Goal: Information Seeking & Learning: Check status

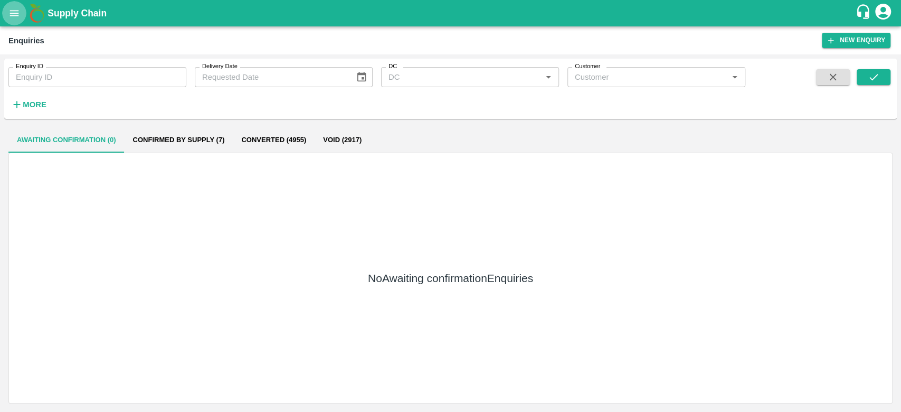
click at [12, 12] on icon "open drawer" at bounding box center [14, 13] width 12 height 12
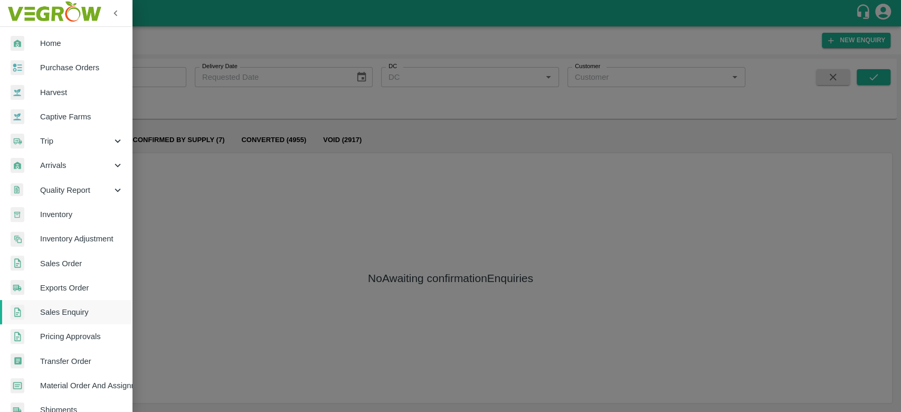
click at [53, 45] on span "Home" at bounding box center [81, 43] width 83 height 12
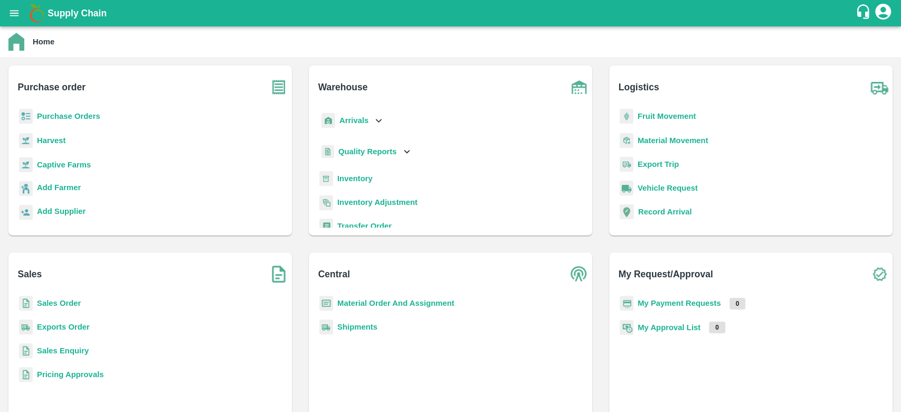
click at [70, 355] on p "Sales Enquiry" at bounding box center [63, 351] width 52 height 12
click at [62, 351] on b "Sales Enquiry" at bounding box center [63, 350] width 52 height 8
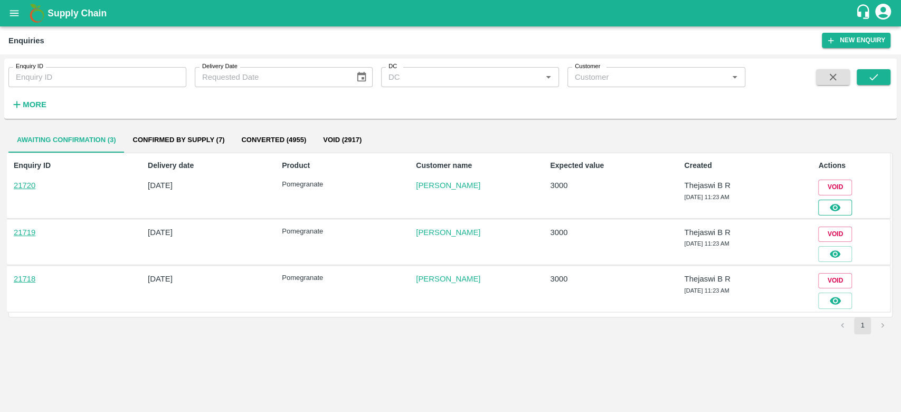
click at [836, 204] on icon "button" at bounding box center [835, 207] width 11 height 7
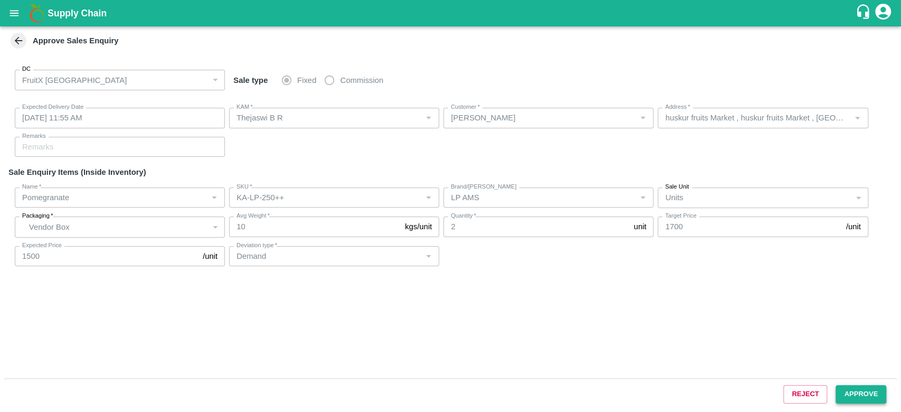
click at [850, 386] on button "Approve" at bounding box center [861, 394] width 51 height 18
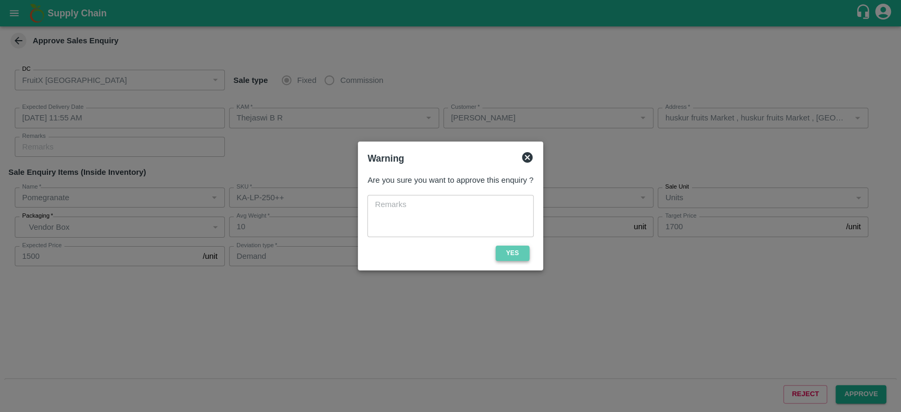
click at [514, 255] on button "Yes" at bounding box center [513, 252] width 34 height 15
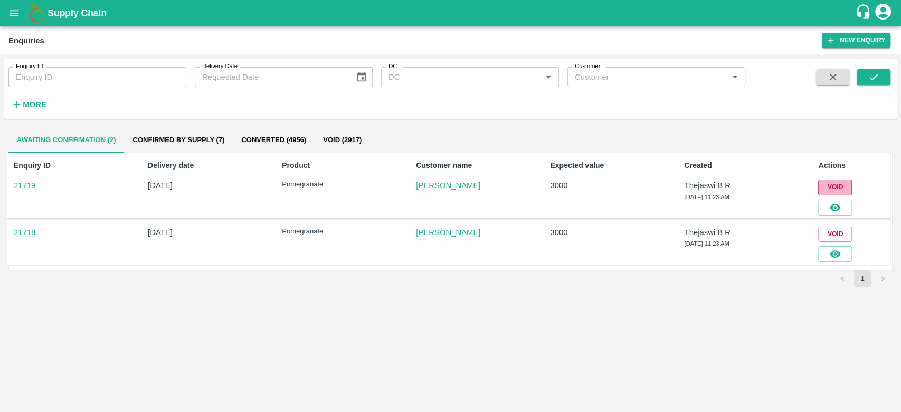
click at [828, 186] on button "Void" at bounding box center [835, 186] width 34 height 15
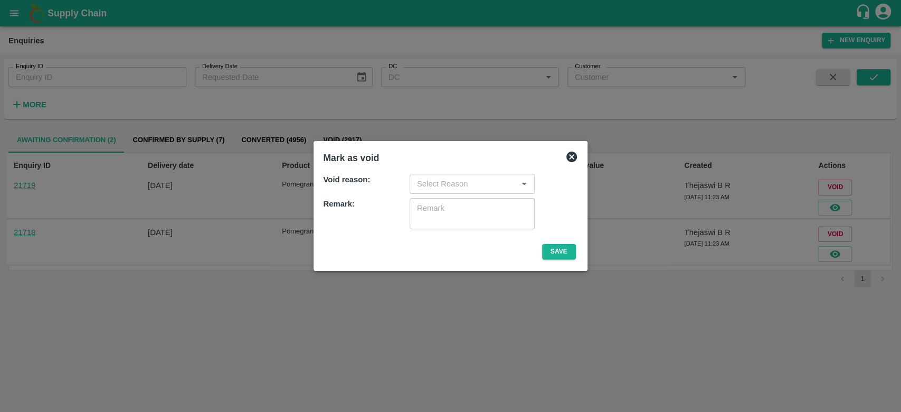
click at [519, 188] on icon "Open" at bounding box center [524, 184] width 12 height 12
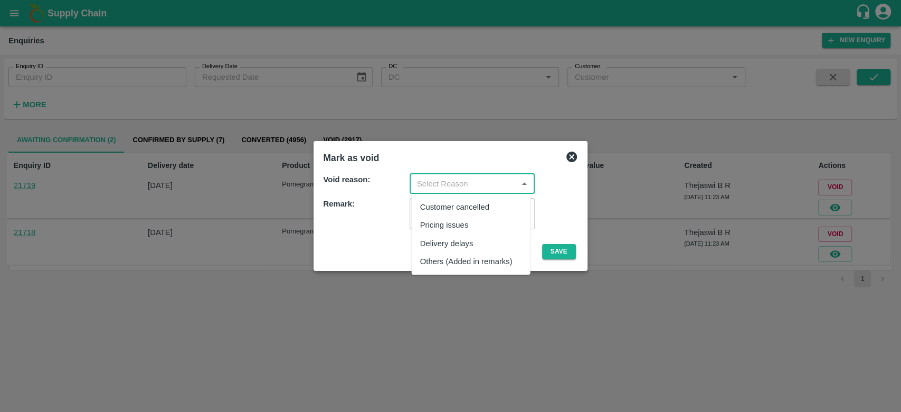
click at [441, 261] on div "Others (Added in remarks)" at bounding box center [466, 261] width 92 height 12
type input "Others (Added in remarks)"
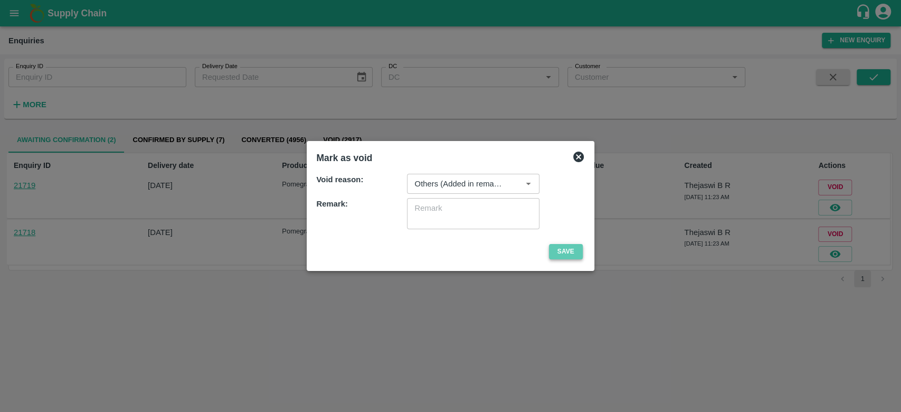
click at [552, 252] on button "Save" at bounding box center [566, 251] width 34 height 15
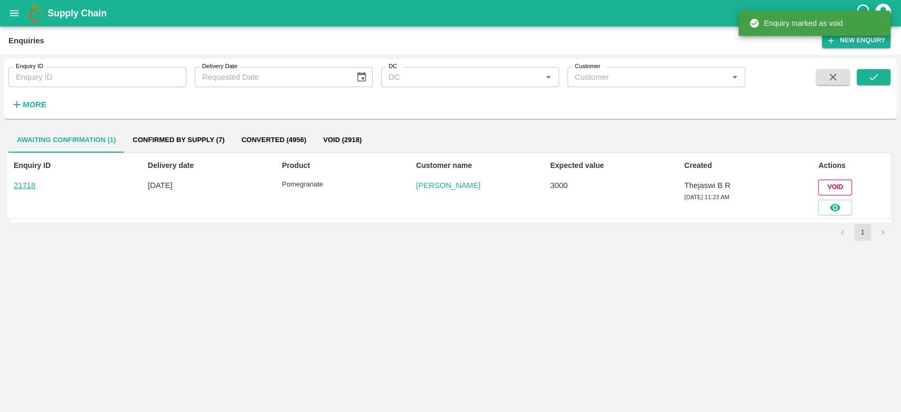
click at [826, 188] on button "Void" at bounding box center [835, 186] width 34 height 15
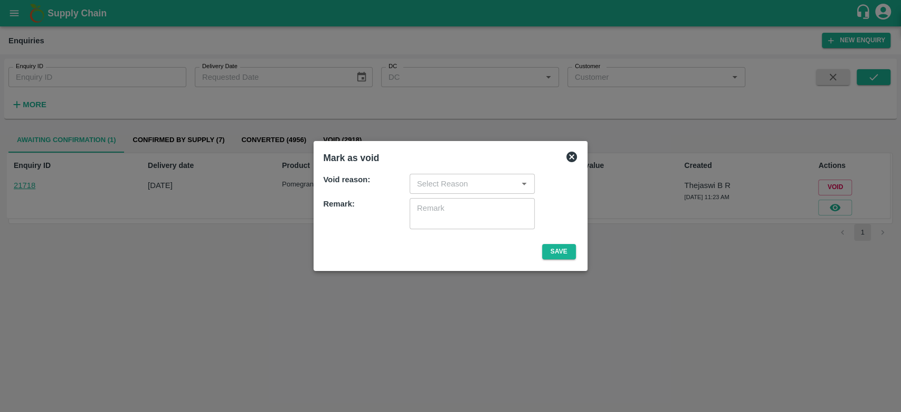
click at [459, 185] on input "input" at bounding box center [463, 184] width 101 height 14
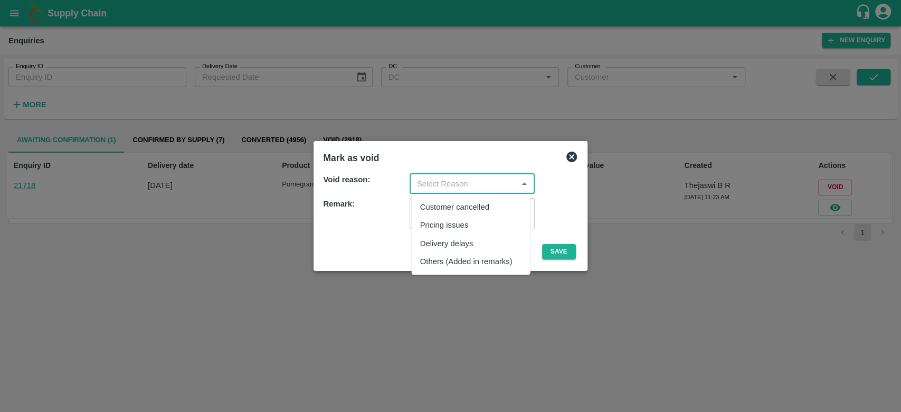
click at [431, 262] on div "Others (Added in remarks)" at bounding box center [466, 261] width 92 height 12
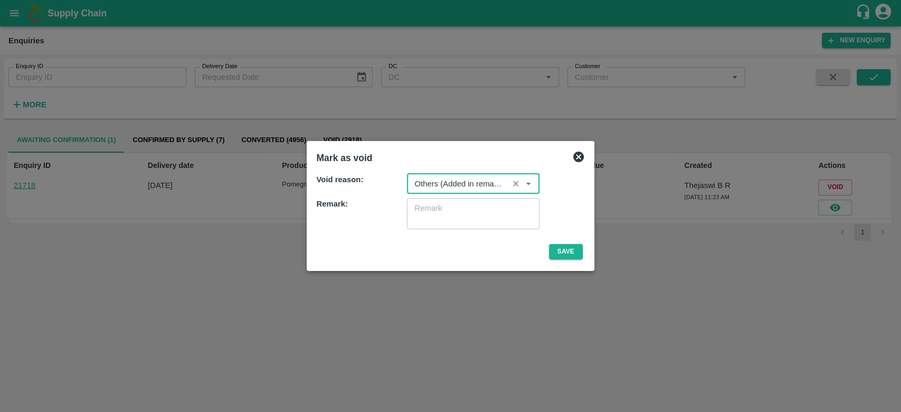
type input "Others (Added in remarks)"
click at [554, 252] on button "Save" at bounding box center [566, 251] width 34 height 15
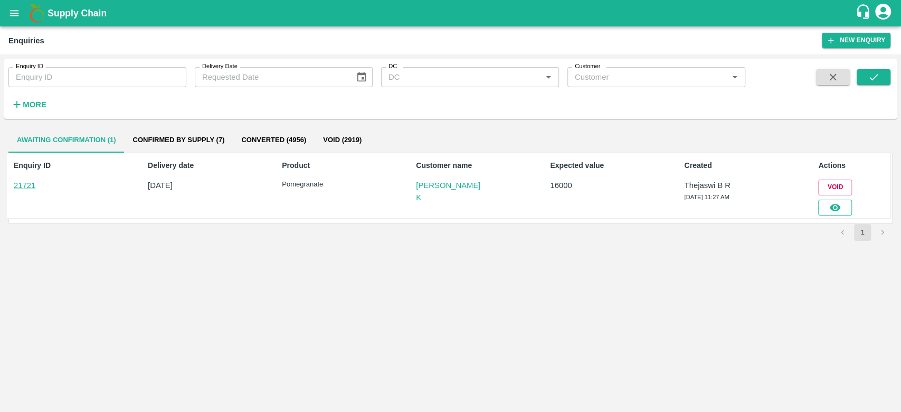
click at [833, 207] on icon "button" at bounding box center [835, 207] width 11 height 7
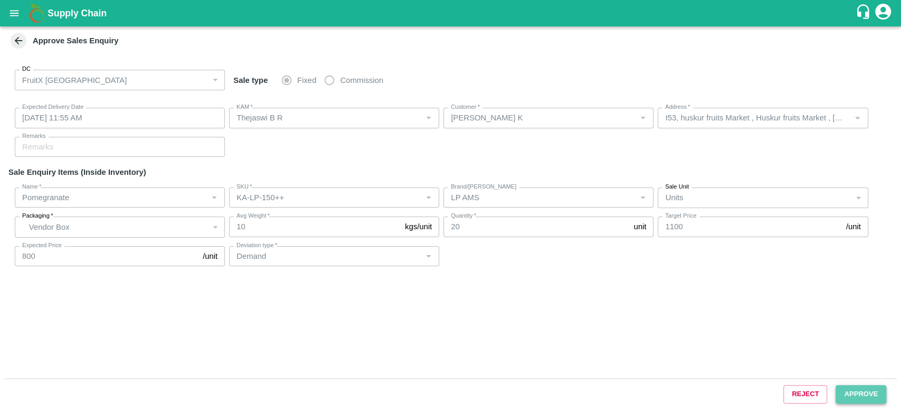
click at [850, 390] on button "Approve" at bounding box center [861, 394] width 51 height 18
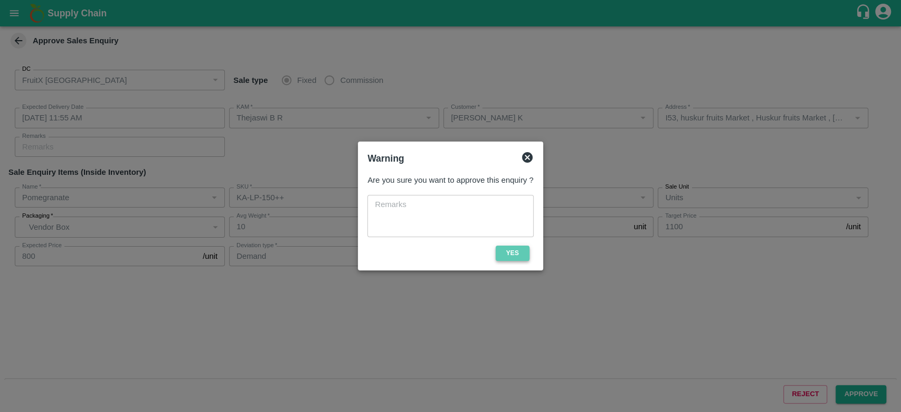
click at [511, 257] on button "Yes" at bounding box center [513, 252] width 34 height 15
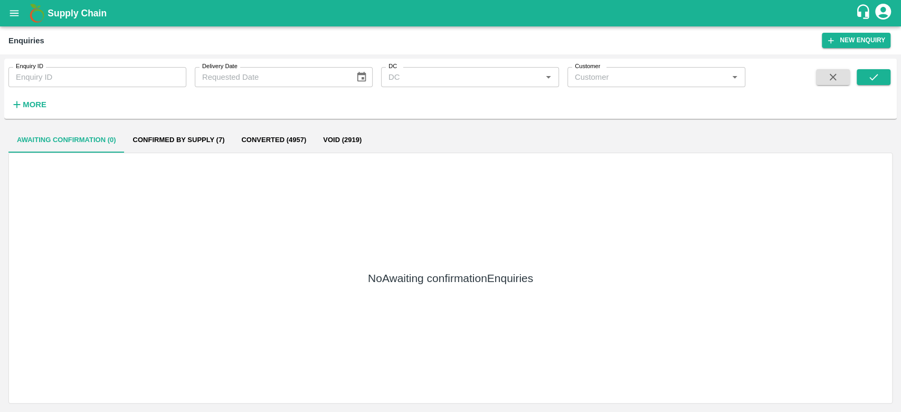
click at [7, 22] on button "open drawer" at bounding box center [14, 13] width 24 height 24
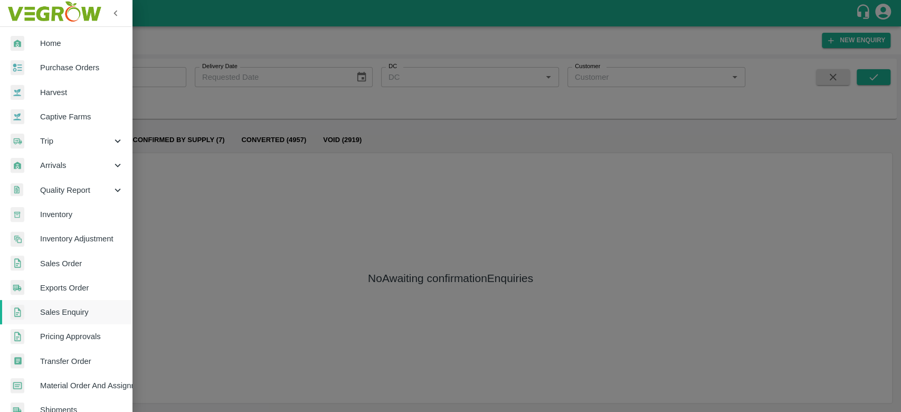
click at [60, 264] on span "Sales Order" at bounding box center [81, 264] width 83 height 12
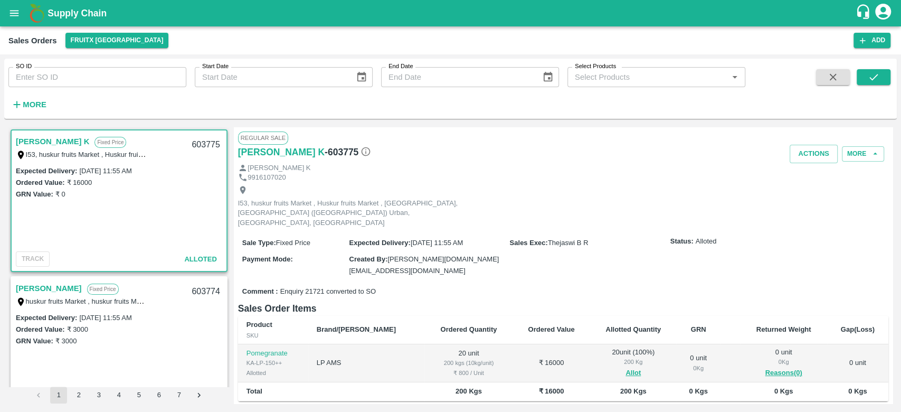
scroll to position [97, 0]
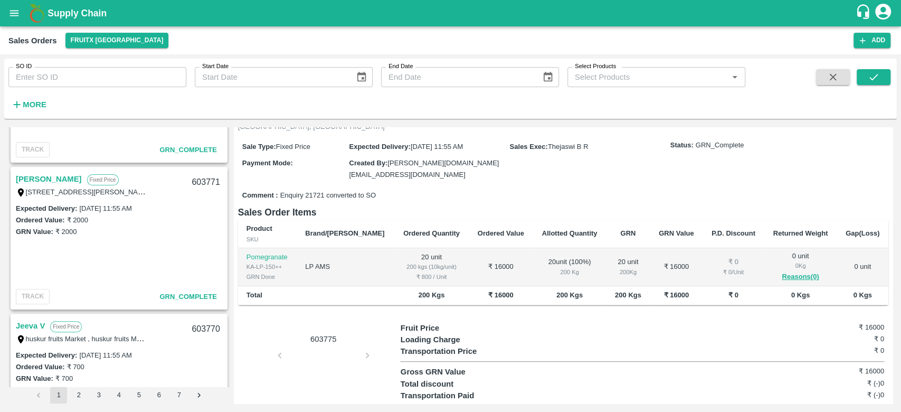
scroll to position [220, 0]
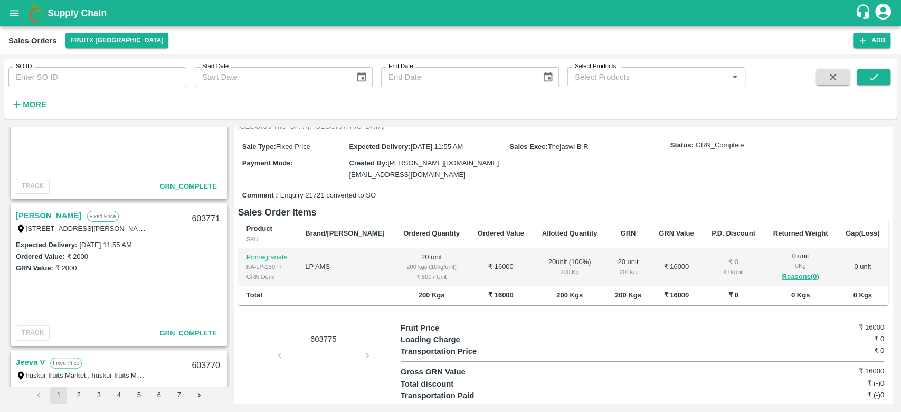
click at [279, 333] on div "603775" at bounding box center [319, 372] width 163 height 100
click at [371, 336] on div "603775" at bounding box center [319, 372] width 163 height 100
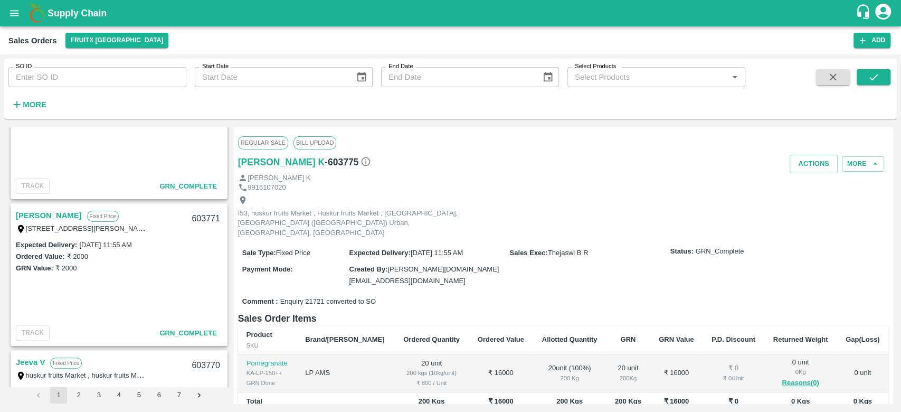
scroll to position [0, 0]
click at [821, 165] on button "Actions" at bounding box center [814, 164] width 48 height 18
click at [748, 158] on div at bounding box center [450, 206] width 901 height 412
click at [861, 162] on button "More" at bounding box center [863, 164] width 42 height 15
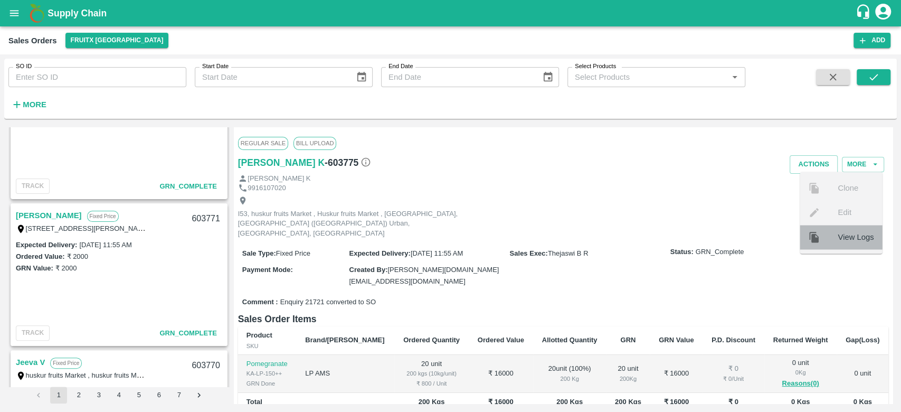
click at [819, 232] on icon at bounding box center [814, 237] width 12 height 12
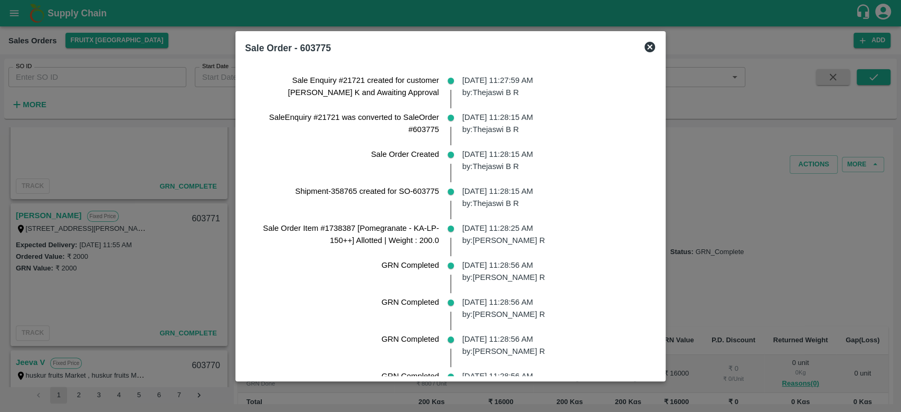
click at [652, 42] on icon at bounding box center [650, 47] width 11 height 11
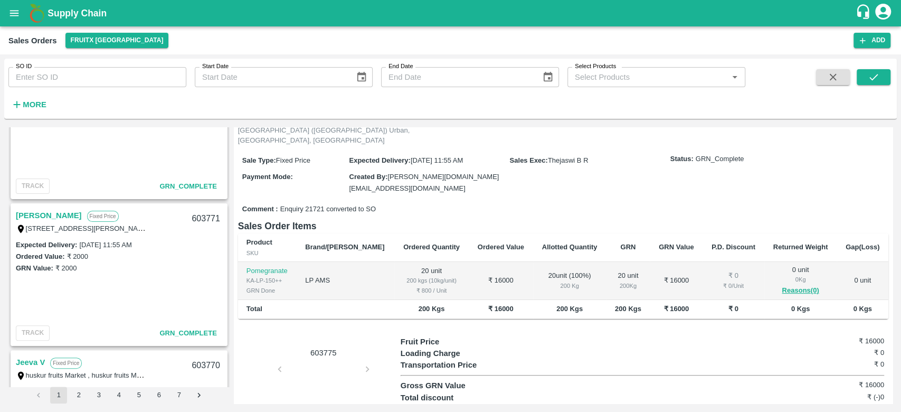
scroll to position [93, 0]
click at [18, 10] on icon "open drawer" at bounding box center [14, 13] width 12 height 12
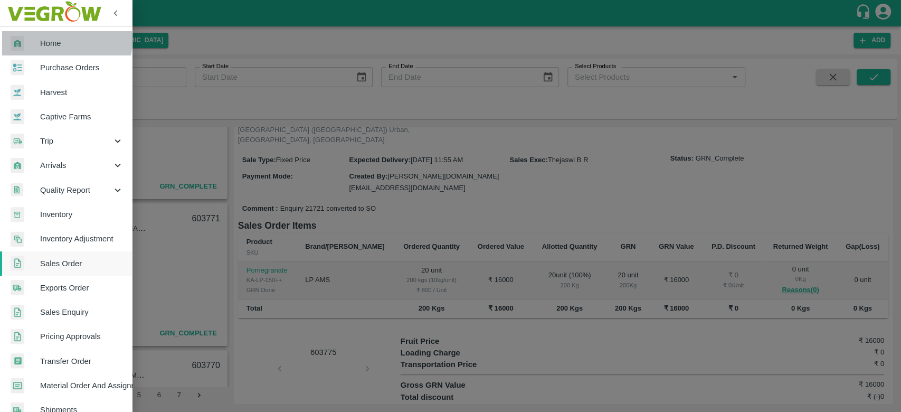
click at [39, 39] on div at bounding box center [26, 43] width 30 height 15
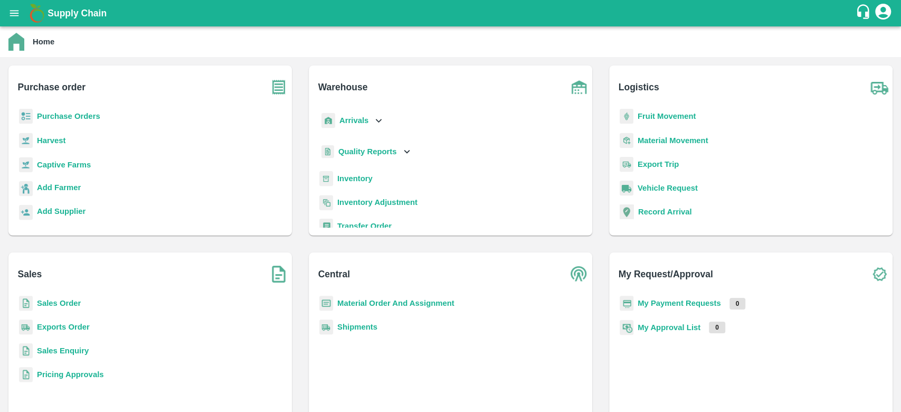
click at [51, 351] on b "Sales Enquiry" at bounding box center [63, 350] width 52 height 8
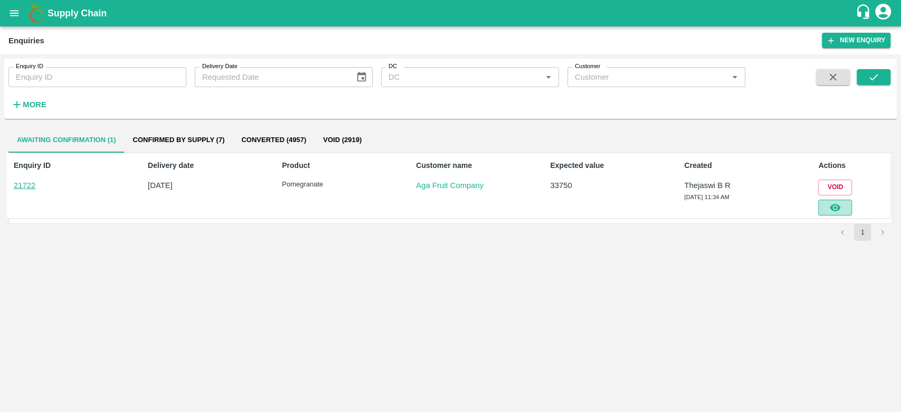
click at [831, 208] on icon "button" at bounding box center [835, 207] width 11 height 7
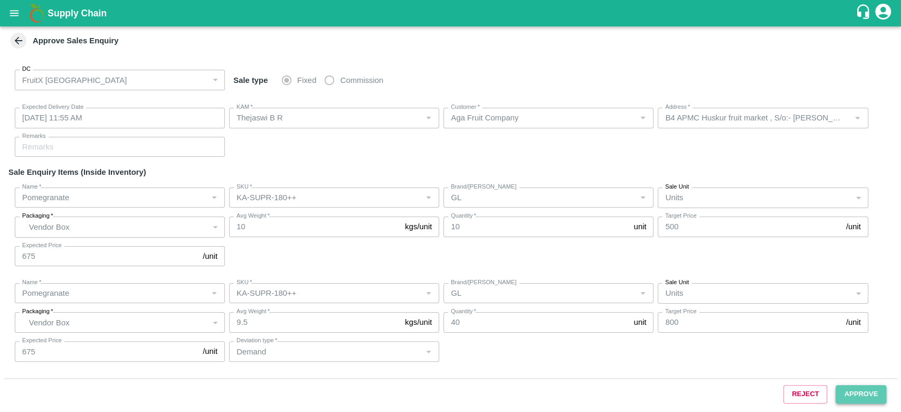
click at [855, 393] on button "Approve" at bounding box center [861, 394] width 51 height 18
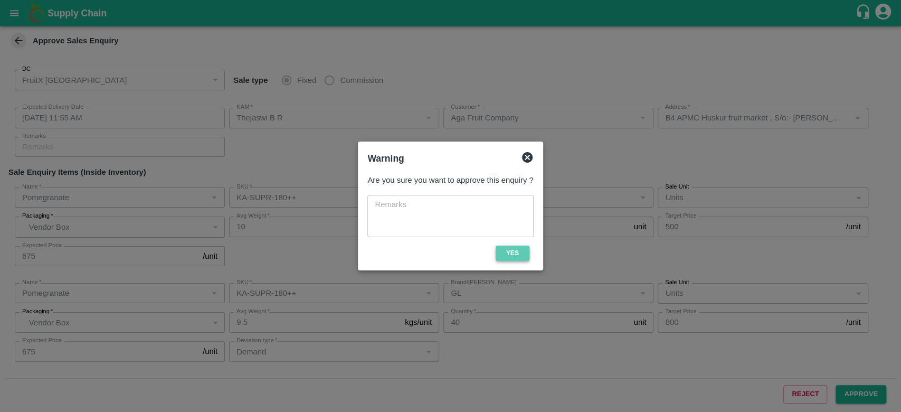
click at [507, 252] on button "Yes" at bounding box center [513, 252] width 34 height 15
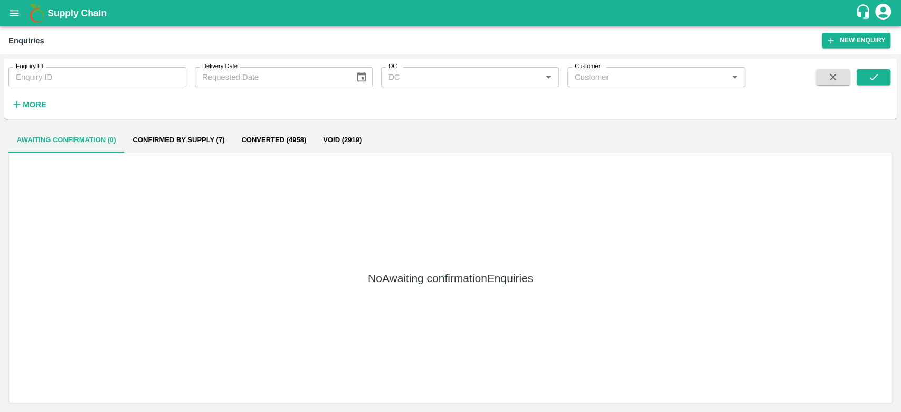
click at [13, 14] on icon "open drawer" at bounding box center [14, 13] width 12 height 12
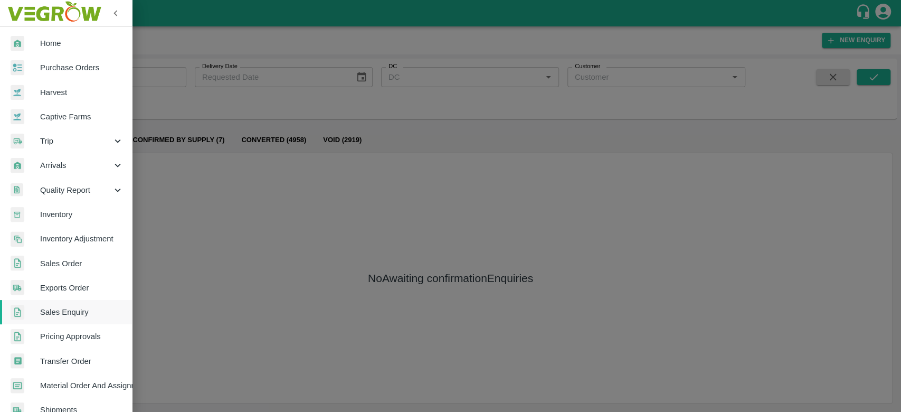
click at [62, 263] on span "Sales Order" at bounding box center [81, 264] width 83 height 12
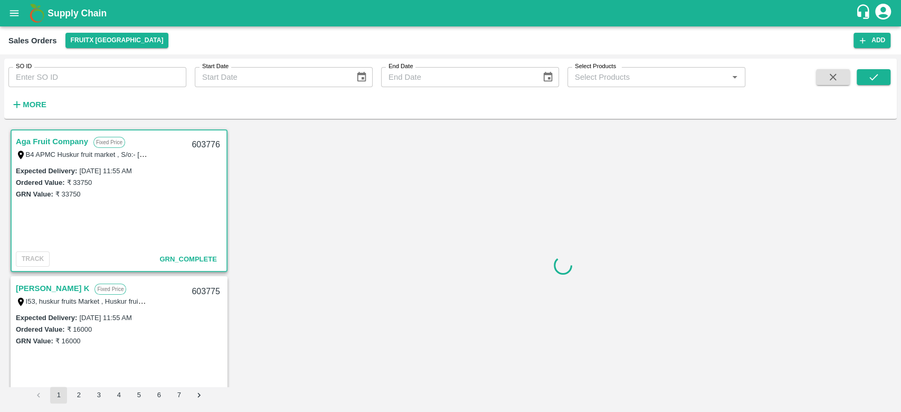
click at [56, 74] on input "SO ID" at bounding box center [97, 77] width 178 height 20
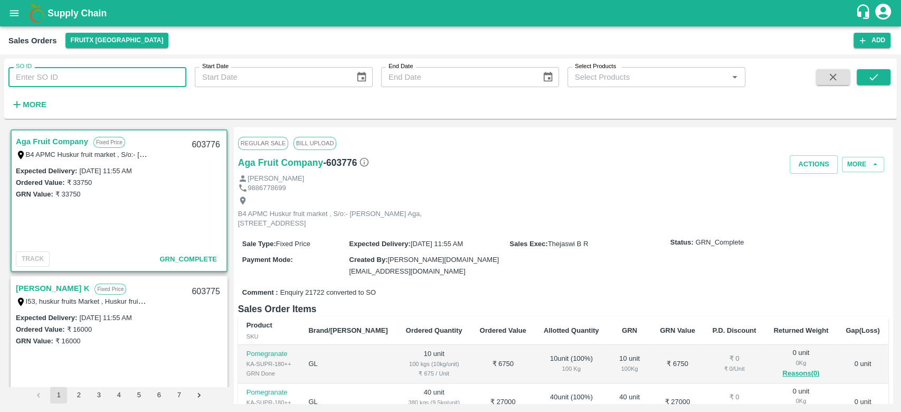
click at [23, 100] on strong "More" at bounding box center [35, 104] width 24 height 8
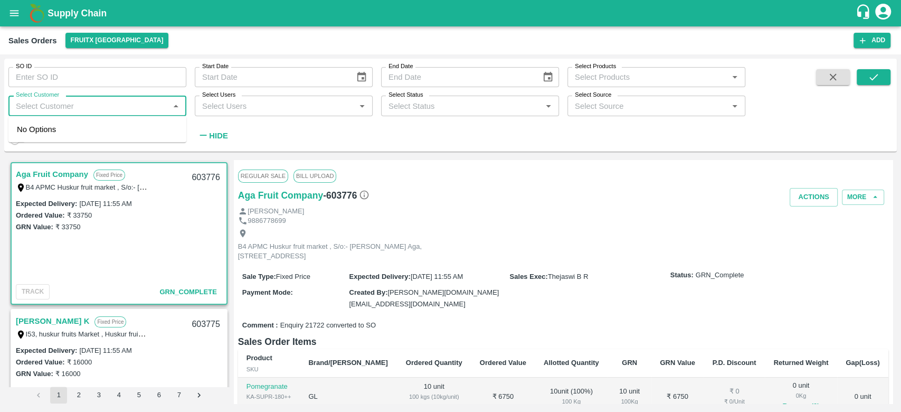
click at [39, 108] on input "Select Customer" at bounding box center [89, 106] width 154 height 14
type input "[PERSON_NAME]"
click at [876, 70] on button "submit" at bounding box center [874, 77] width 34 height 16
click at [46, 108] on input "Select Customer" at bounding box center [89, 106] width 154 height 14
type input "v"
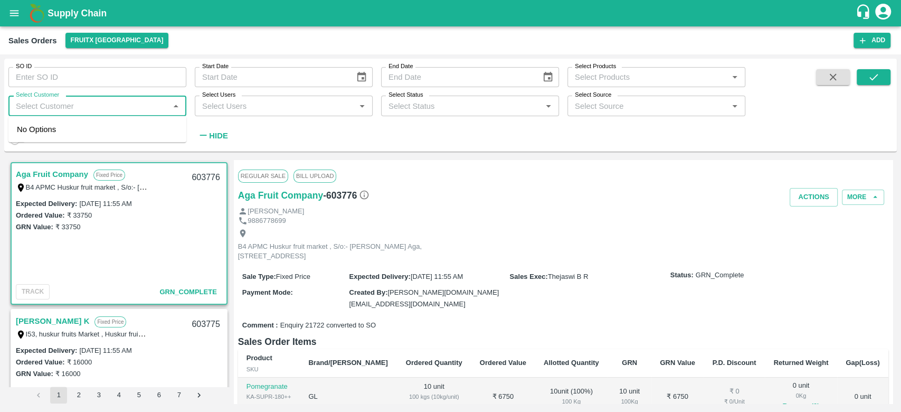
click at [8, 10] on button "open drawer" at bounding box center [14, 13] width 24 height 24
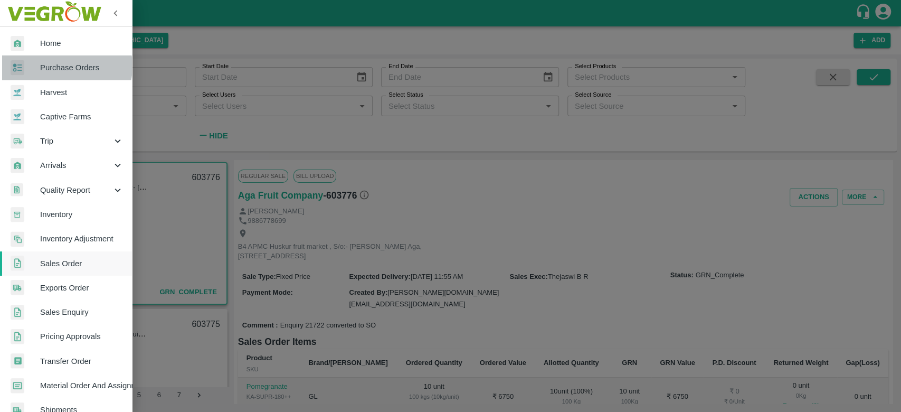
click at [60, 66] on span "Purchase Orders" at bounding box center [81, 68] width 83 height 12
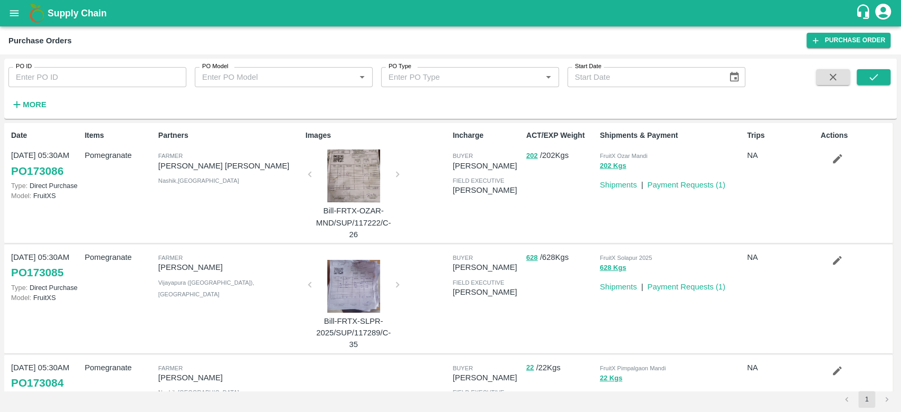
click at [23, 103] on strong "More" at bounding box center [35, 104] width 24 height 8
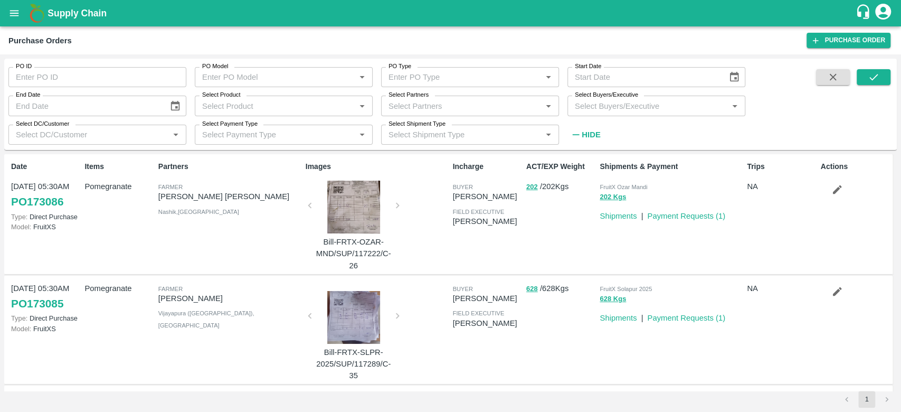
click at [624, 108] on input "Select Buyers/Executive" at bounding box center [648, 106] width 154 height 14
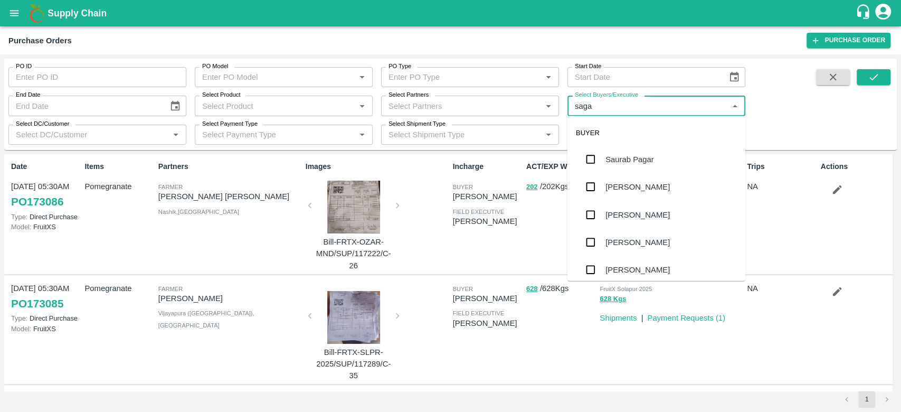
type input "sagar"
click at [624, 156] on div "Sagar K" at bounding box center [619, 160] width 29 height 12
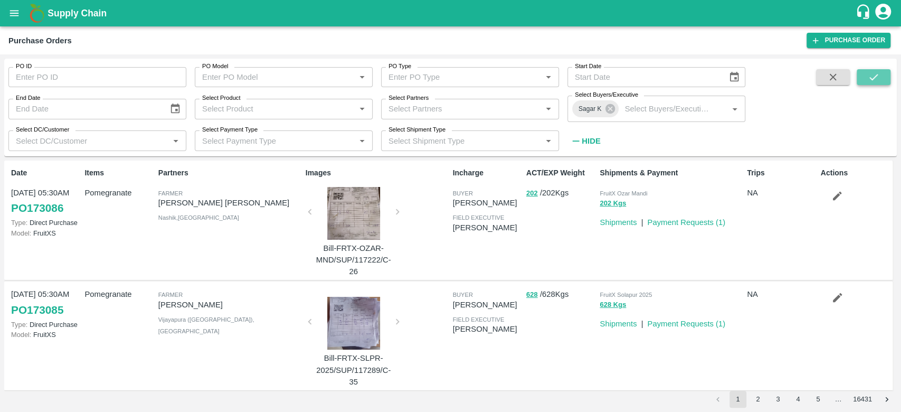
click at [871, 81] on icon "submit" at bounding box center [874, 77] width 12 height 12
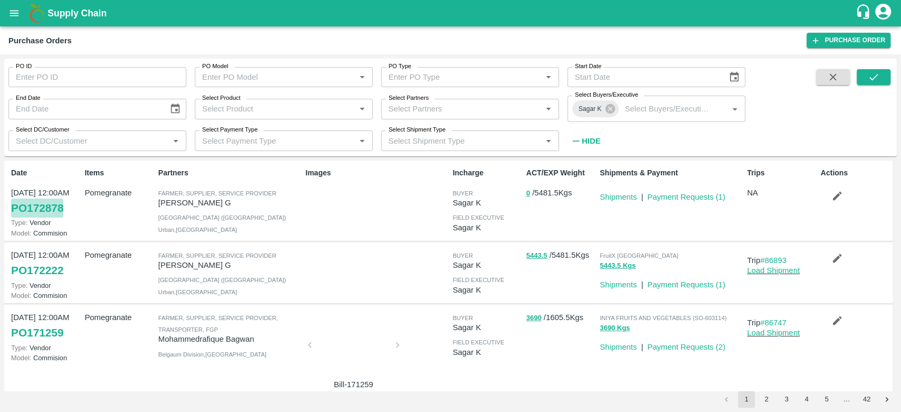
click at [36, 199] on link "PO 172878" at bounding box center [37, 207] width 52 height 19
click at [49, 271] on link "PO 172222" at bounding box center [37, 270] width 52 height 19
click at [8, 18] on icon "open drawer" at bounding box center [14, 13] width 12 height 12
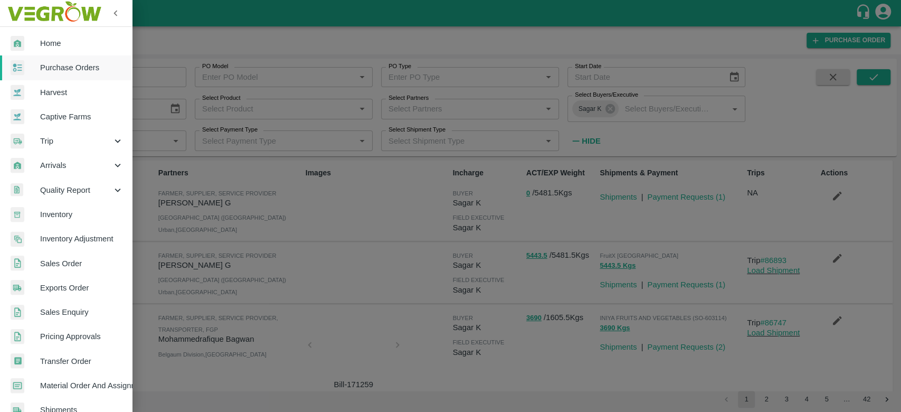
click at [55, 42] on span "Home" at bounding box center [81, 43] width 83 height 12
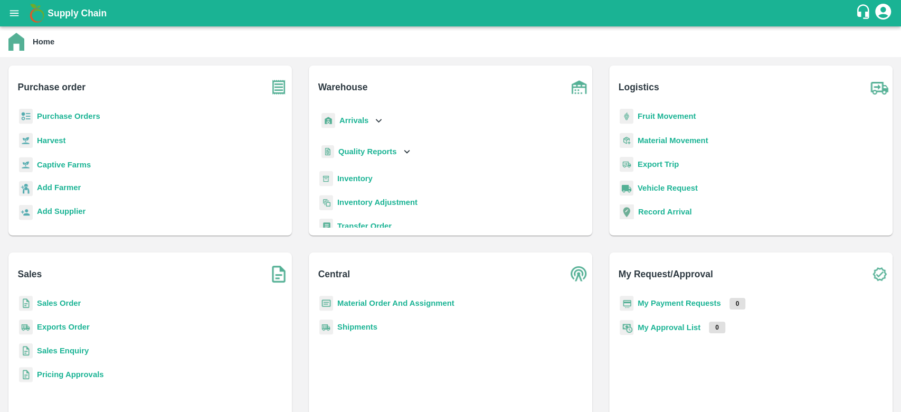
click at [51, 305] on b "Sales Order" at bounding box center [59, 303] width 44 height 8
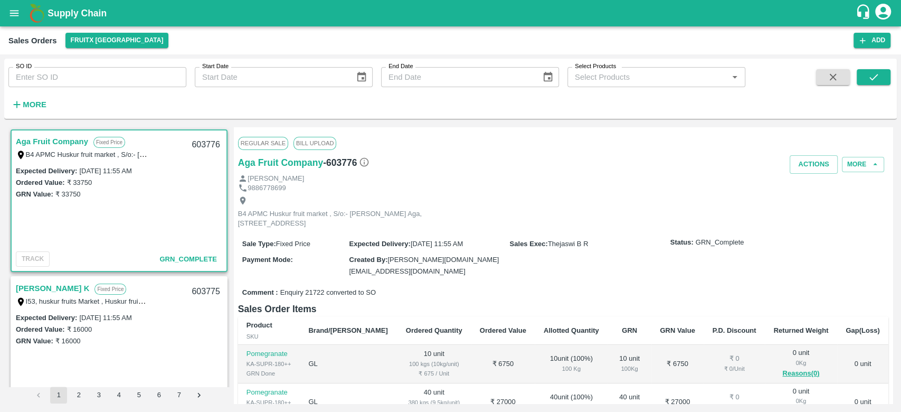
click at [34, 107] on strong "More" at bounding box center [35, 104] width 24 height 8
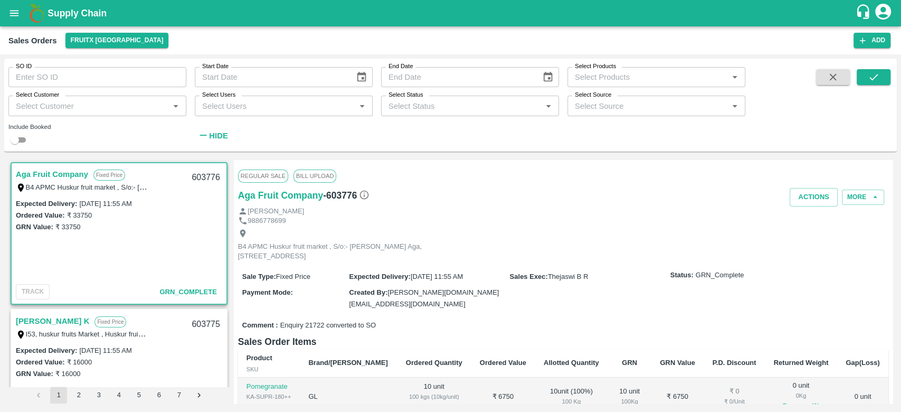
click at [23, 136] on input "checkbox" at bounding box center [15, 140] width 38 height 13
checkbox input "true"
click at [75, 107] on input "Select Customer" at bounding box center [89, 106] width 154 height 14
type input "[PERSON_NAME]"
click at [868, 74] on icon "submit" at bounding box center [874, 77] width 12 height 12
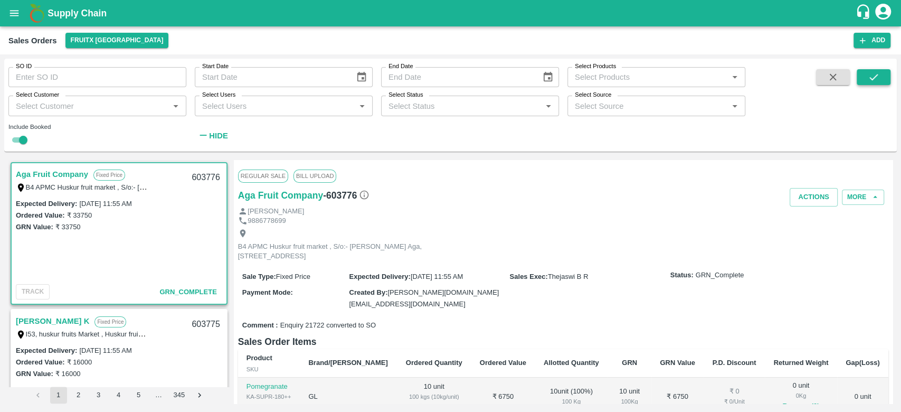
scroll to position [2, 0]
click at [84, 108] on input "Select Customer" at bounding box center [89, 106] width 154 height 14
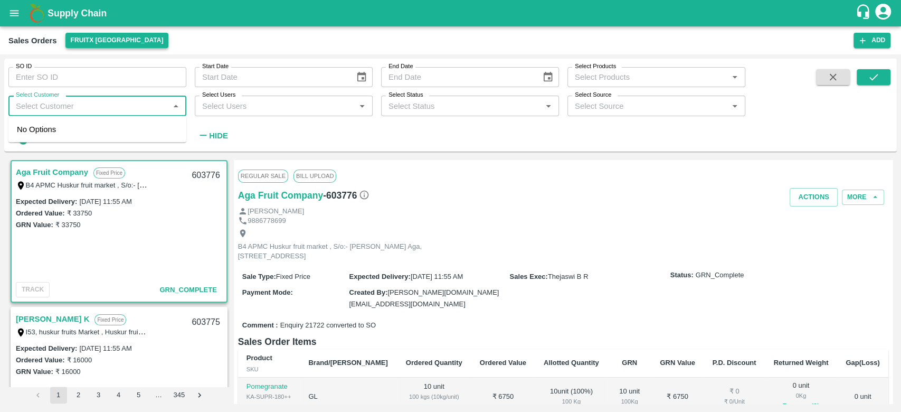
click at [92, 36] on button "FruitX [GEOGRAPHIC_DATA]" at bounding box center [116, 40] width 103 height 15
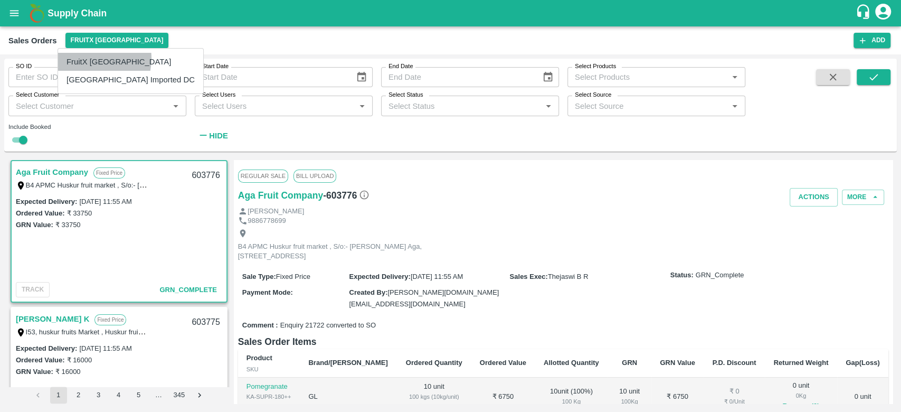
click at [92, 59] on li "FruitX [GEOGRAPHIC_DATA]" at bounding box center [130, 62] width 145 height 18
click at [18, 137] on input "checkbox" at bounding box center [23, 140] width 38 height 13
checkbox input "false"
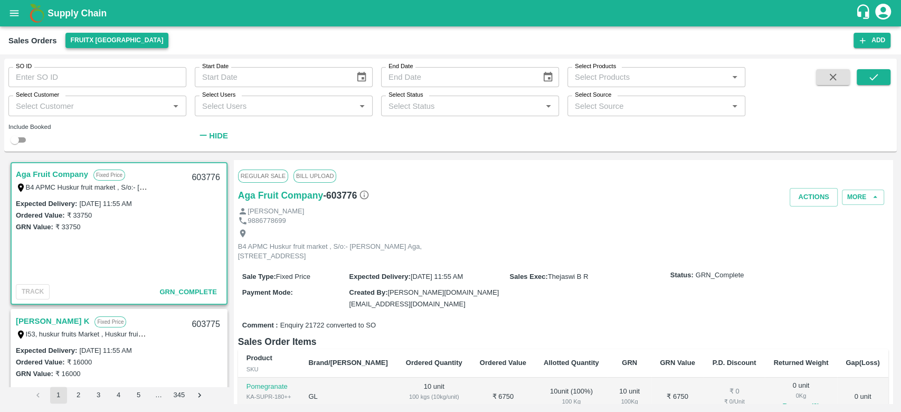
click at [83, 40] on button "FruitX [GEOGRAPHIC_DATA]" at bounding box center [116, 40] width 103 height 15
click at [203, 25] on div at bounding box center [450, 206] width 901 height 412
click at [97, 106] on input "Select Customer" at bounding box center [89, 106] width 154 height 14
type input "voil"
type input "[PERSON_NAME]"
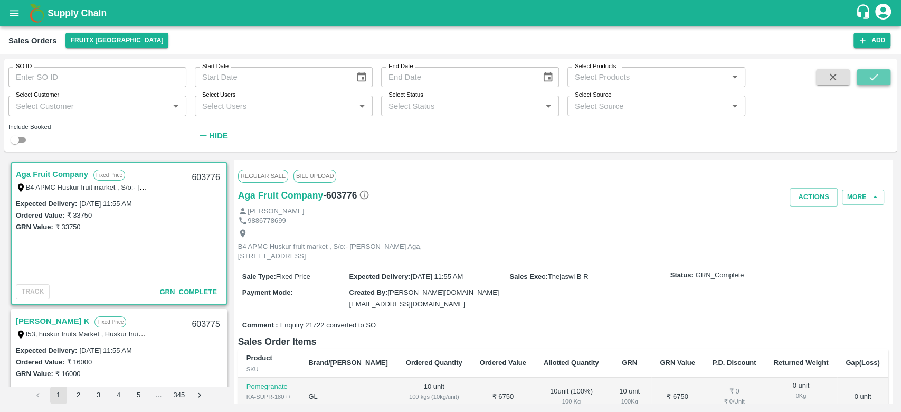
click at [858, 70] on button "submit" at bounding box center [874, 77] width 34 height 16
click at [42, 105] on input "Select Customer" at bounding box center [89, 106] width 154 height 14
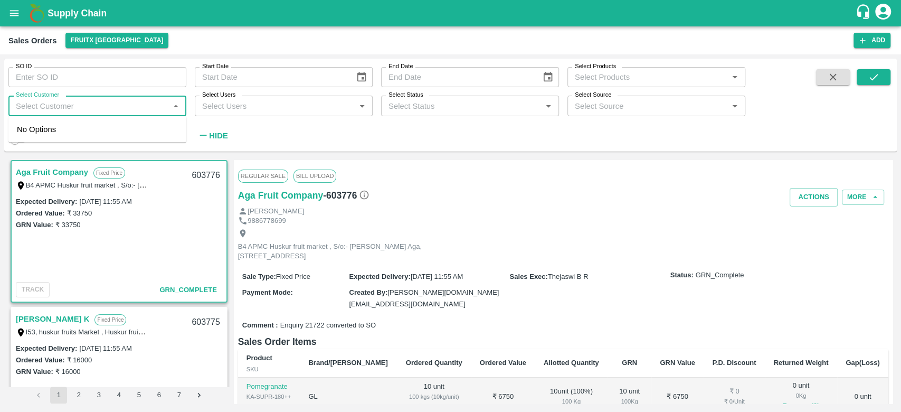
click at [42, 105] on input "Select Customer" at bounding box center [89, 106] width 154 height 14
type input "viol"
